Goal: Task Accomplishment & Management: Manage account settings

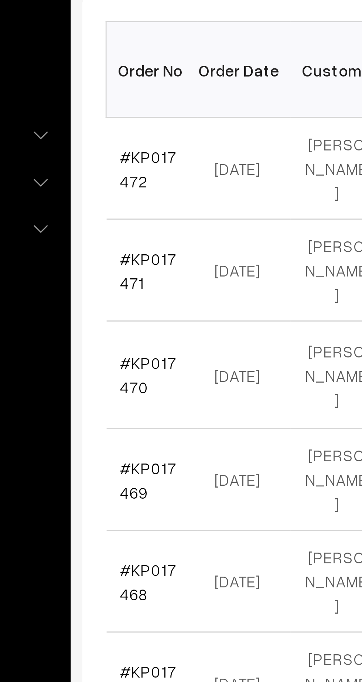
click at [123, 194] on link "#KP017472" at bounding box center [125, 200] width 18 height 14
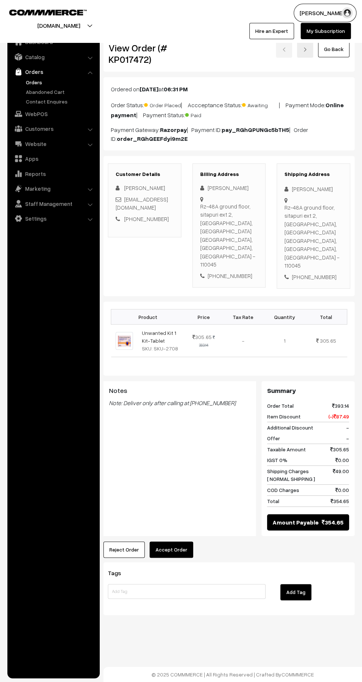
click at [182, 542] on button "Accept Order" at bounding box center [172, 550] width 44 height 16
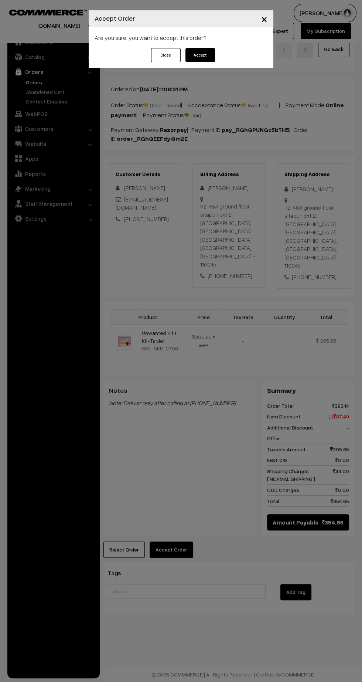
click at [204, 53] on button "Accept" at bounding box center [201, 55] width 30 height 14
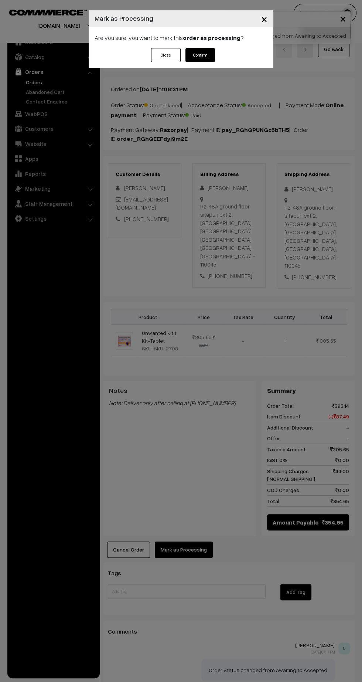
click at [204, 58] on button "Confirm" at bounding box center [201, 55] width 30 height 14
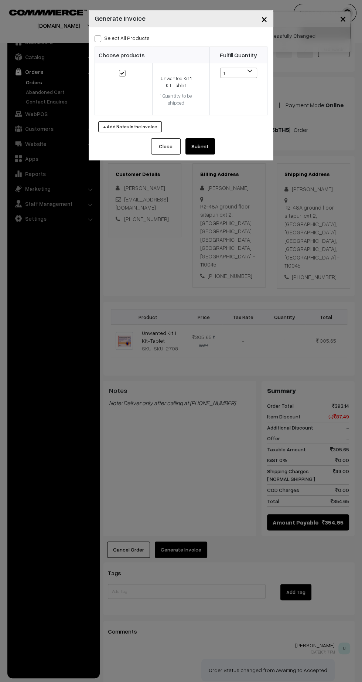
click at [213, 148] on button "Submit" at bounding box center [201, 146] width 30 height 16
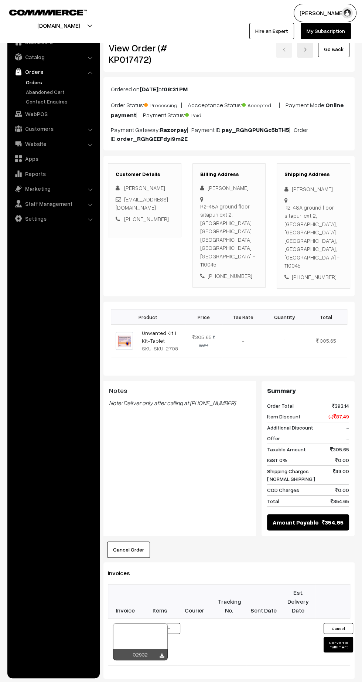
click at [162, 654] on icon at bounding box center [162, 656] width 4 height 5
